Goal: Task Accomplishment & Management: Manage account settings

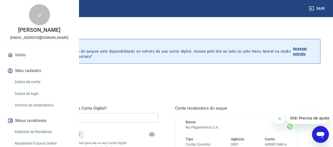
click at [135, 120] on input "R$ 0,00" at bounding box center [97, 118] width 123 height 10
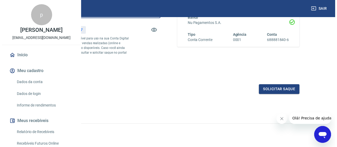
scroll to position [105, 0]
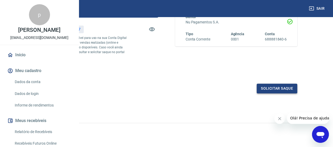
type input "R$ 420,77"
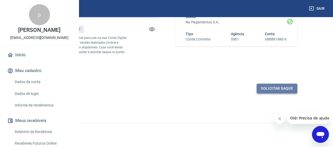
click at [272, 94] on button "Solicitar saque" at bounding box center [277, 89] width 41 height 10
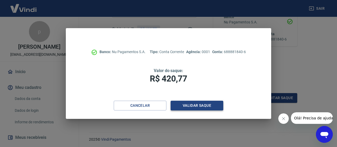
click at [209, 107] on button "Validar saque" at bounding box center [197, 106] width 53 height 10
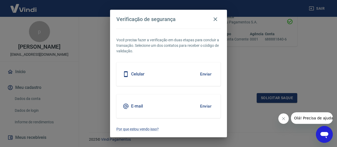
click at [205, 72] on button "Enviar" at bounding box center [205, 74] width 17 height 11
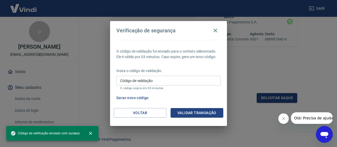
click at [194, 110] on button "Validar transação" at bounding box center [197, 113] width 53 height 10
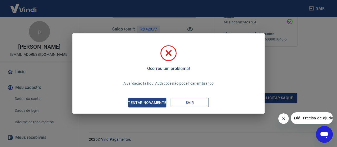
click at [192, 104] on button "Sair" at bounding box center [190, 103] width 38 height 10
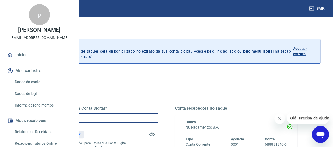
click at [145, 120] on input "R$ 0,00" at bounding box center [97, 118] width 123 height 10
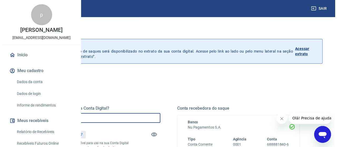
scroll to position [105, 0]
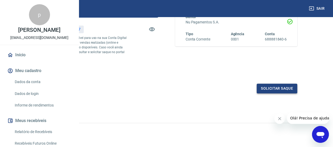
type input "R$ 420,77"
click at [276, 94] on button "Solicitar saque" at bounding box center [277, 89] width 41 height 10
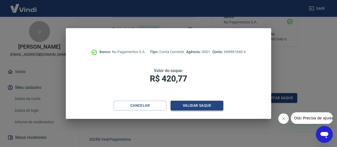
click at [205, 110] on button "Validar saque" at bounding box center [197, 106] width 53 height 10
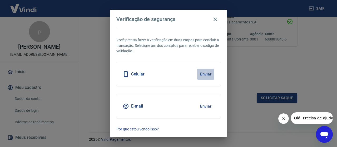
click at [208, 73] on button "Enviar" at bounding box center [205, 74] width 17 height 11
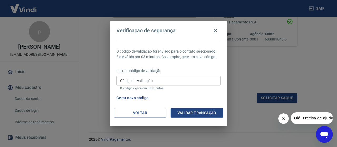
click at [138, 76] on div "Código de validação Código de validação O código expira em 03 minutos." at bounding box center [168, 83] width 104 height 14
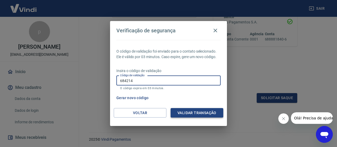
type input "684214"
click at [202, 115] on button "Validar transação" at bounding box center [197, 113] width 53 height 10
